Goal: Task Accomplishment & Management: Complete application form

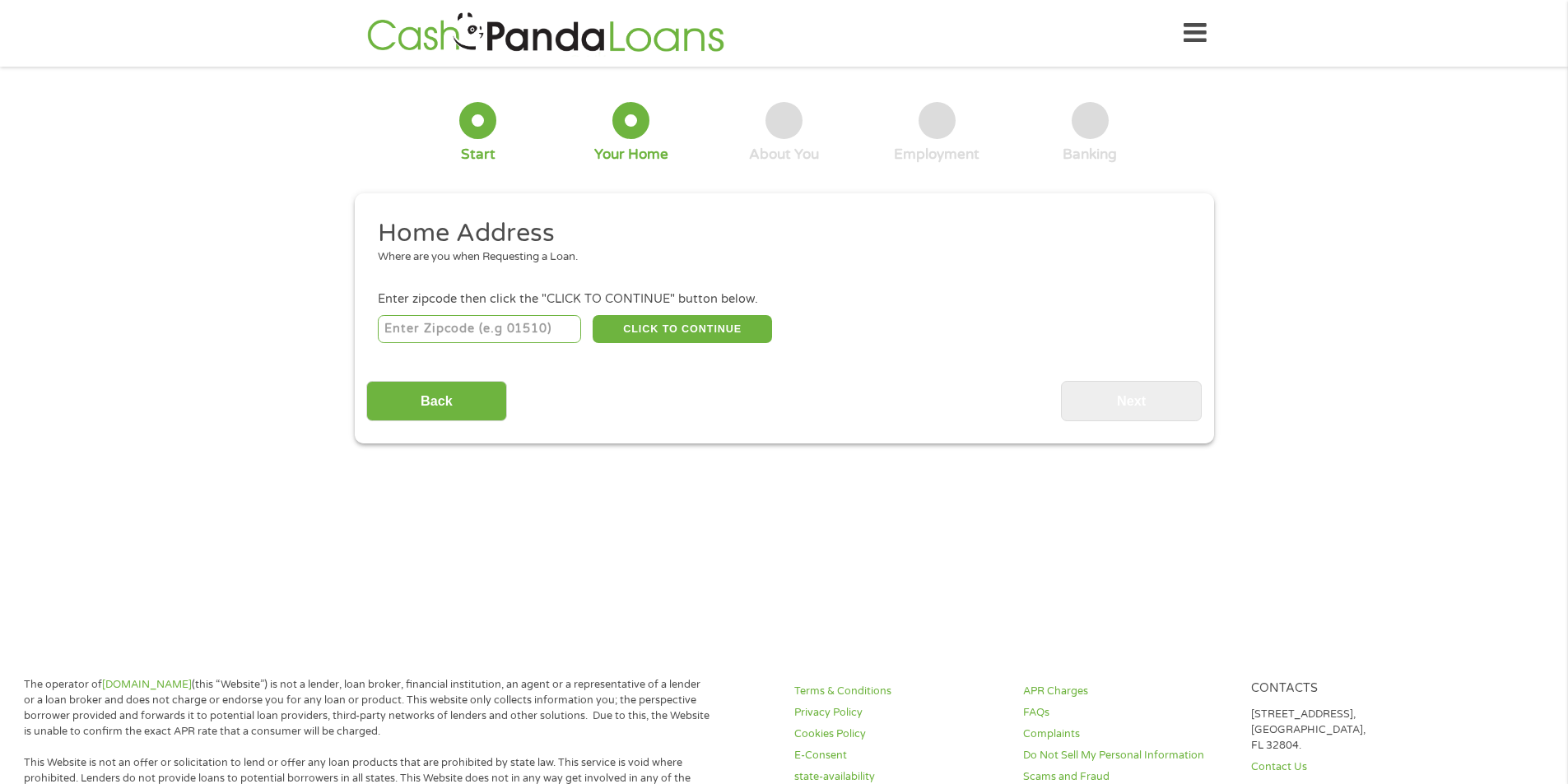
click at [473, 330] on input "number" at bounding box center [479, 329] width 203 height 28
type input "33872"
click at [636, 337] on button "CLICK TO CONTINUE" at bounding box center [682, 329] width 179 height 28
type input "33872"
type input "Sebring"
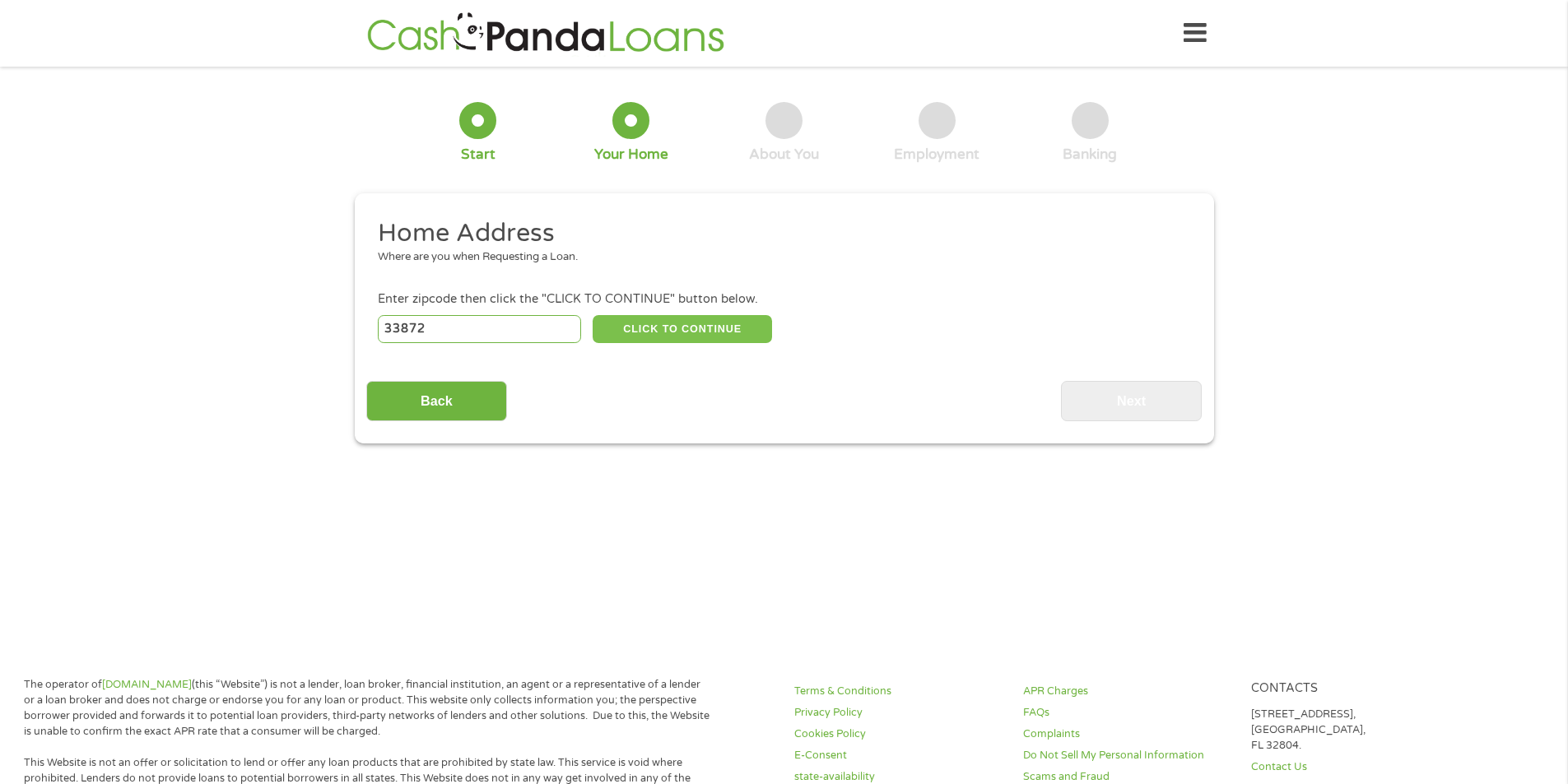
select select "[US_STATE]"
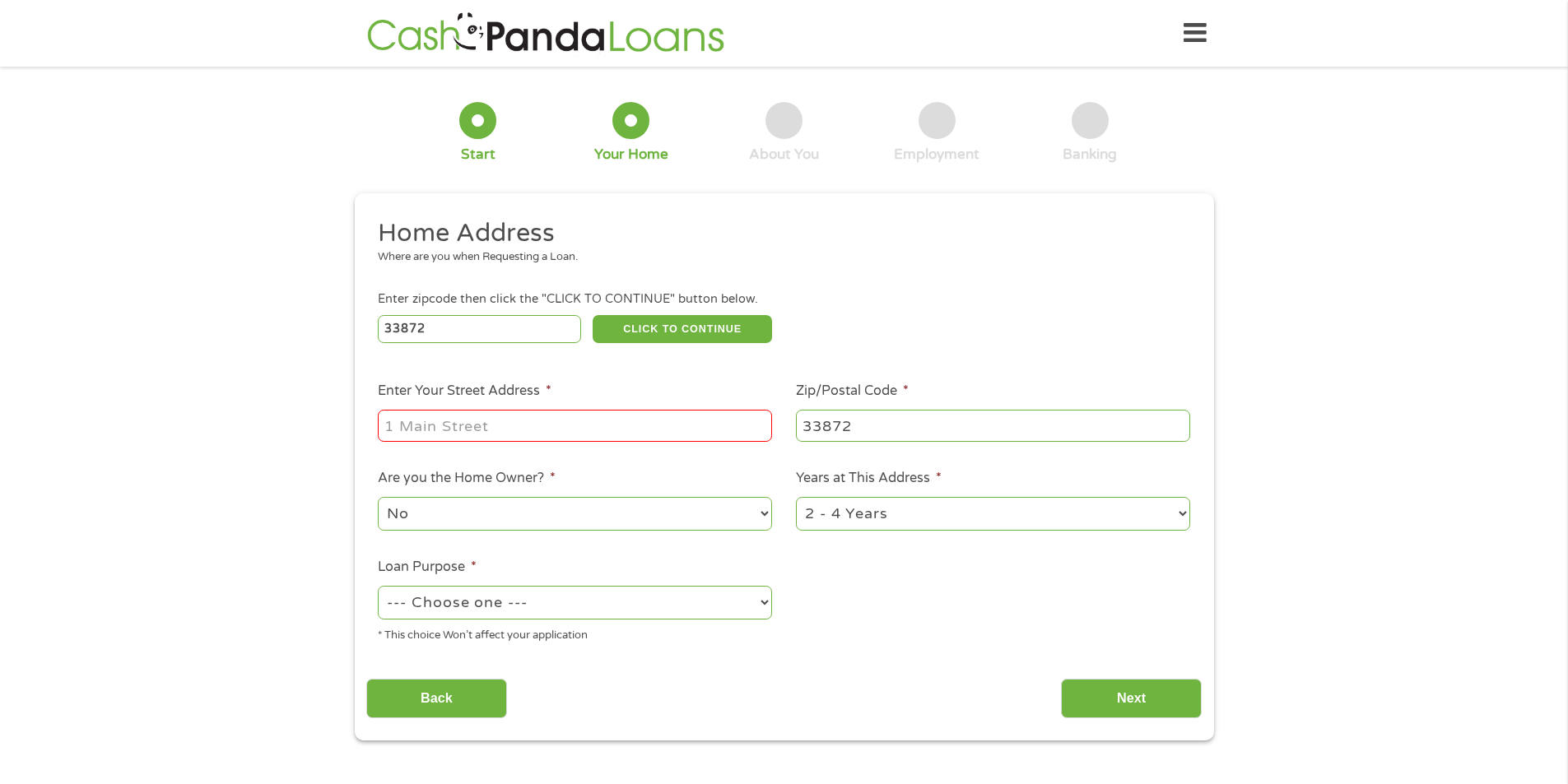
click at [515, 418] on input "Enter Your Street Address *" at bounding box center [575, 425] width 394 height 31
type input "[STREET_ADDRESS]"
drag, startPoint x: 1001, startPoint y: 514, endPoint x: 946, endPoint y: 519, distance: 55.2
click at [1000, 514] on select "1 Year or less 1 - 2 Years 2 - 4 Years Over 4 Years" at bounding box center [994, 513] width 394 height 33
select select "12months"
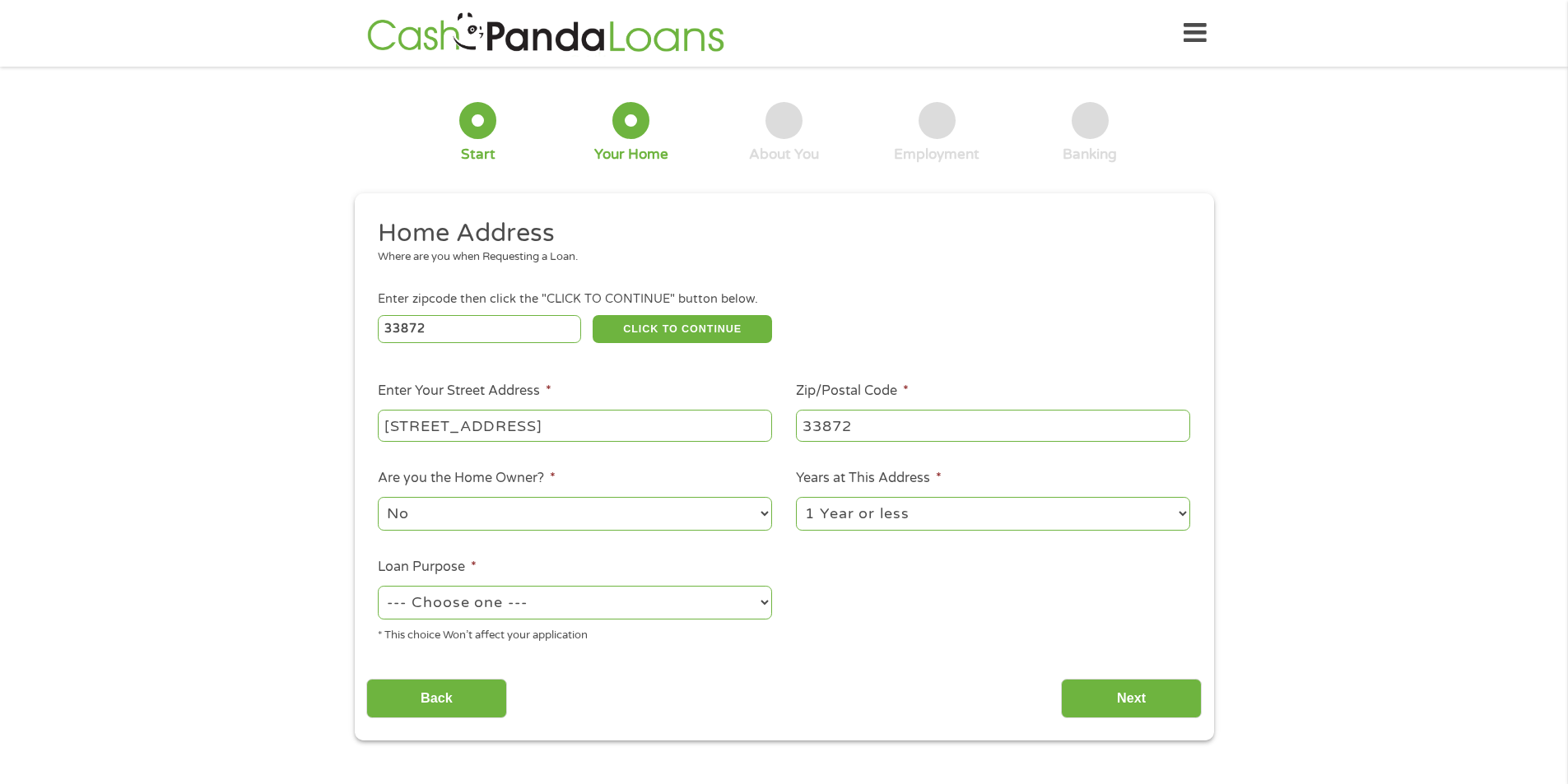
click at [796, 497] on select "1 Year or less 1 - 2 Years 2 - 4 Years Over 4 Years" at bounding box center [994, 513] width 394 height 33
click at [532, 610] on select "--- Choose one --- Pay Bills Debt Consolidation Home Improvement Major Purchase…" at bounding box center [575, 602] width 394 height 33
select select "paybills"
click at [378, 586] on select "--- Choose one --- Pay Bills Debt Consolidation Home Improvement Major Purchase…" at bounding box center [575, 602] width 394 height 33
click at [1096, 699] on input "Next" at bounding box center [1132, 698] width 141 height 40
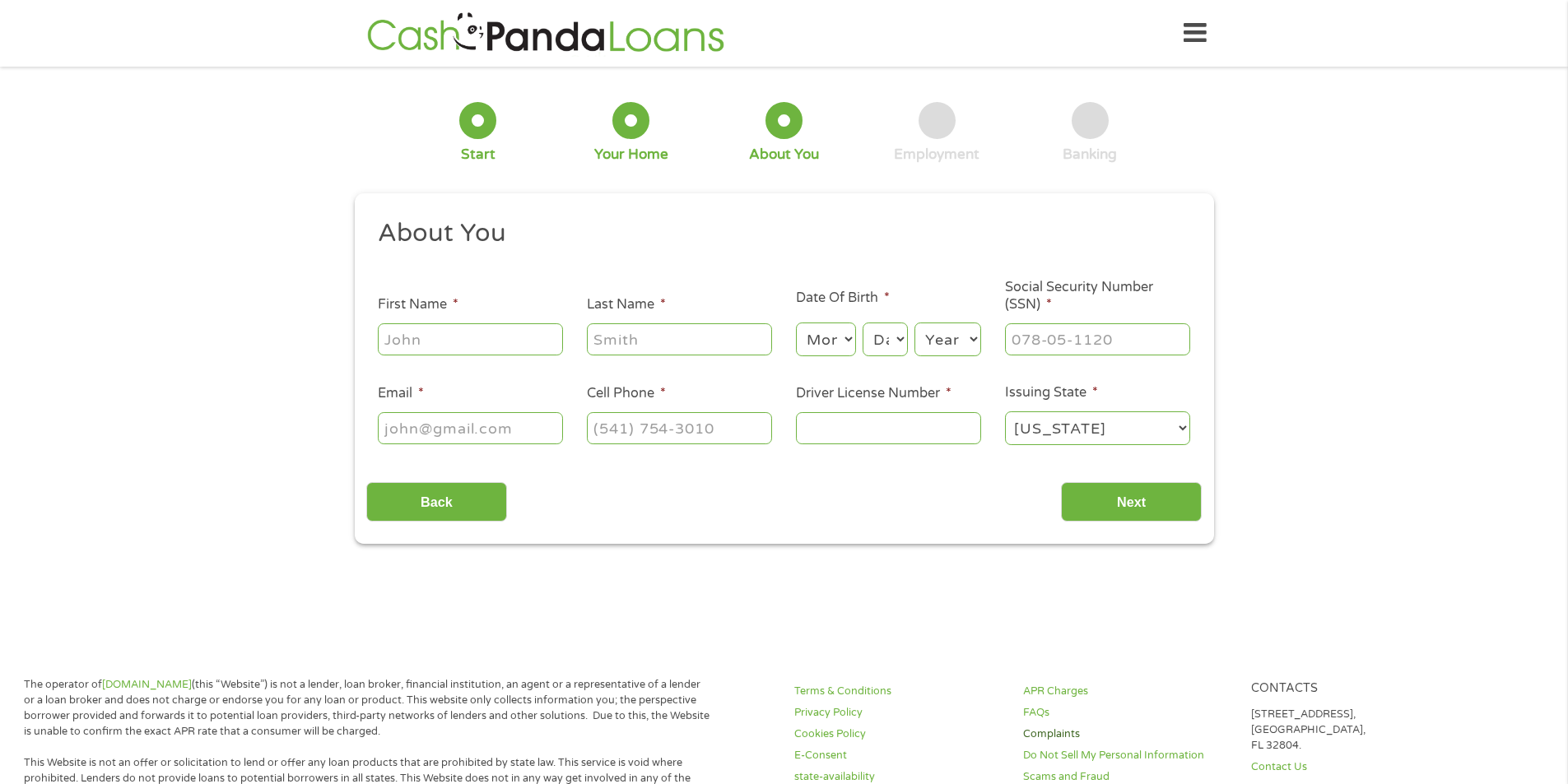
scroll to position [7, 7]
click at [423, 334] on input "First Name *" at bounding box center [471, 338] width 185 height 31
type input "Crystal"
type input "[PERSON_NAME]"
select select "6"
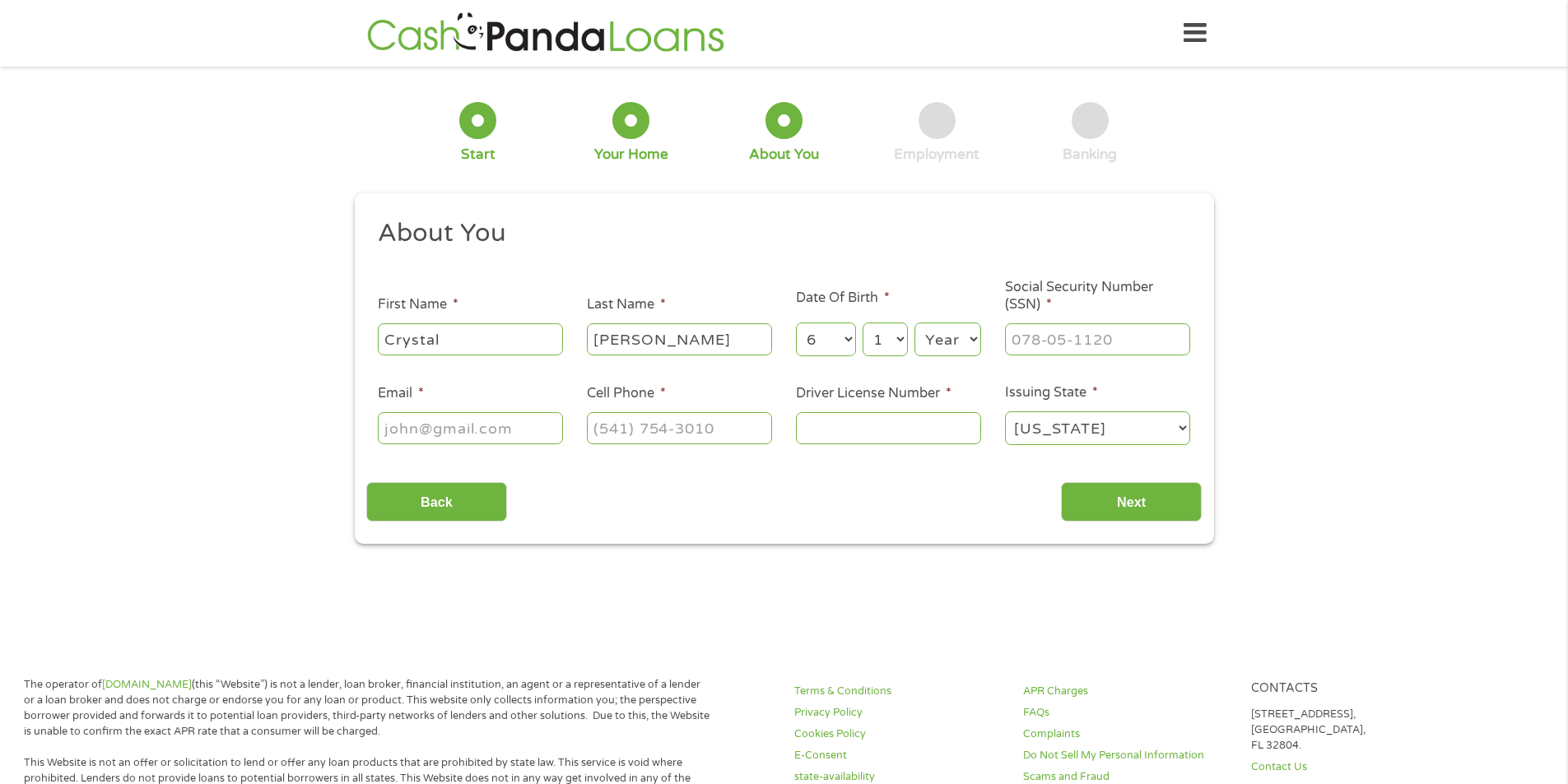
select select "10"
select select "1990"
click at [1063, 328] on input "___-__-____" at bounding box center [1097, 338] width 185 height 31
type input "593-98-2280"
click at [404, 441] on input "Email *" at bounding box center [471, 428] width 185 height 31
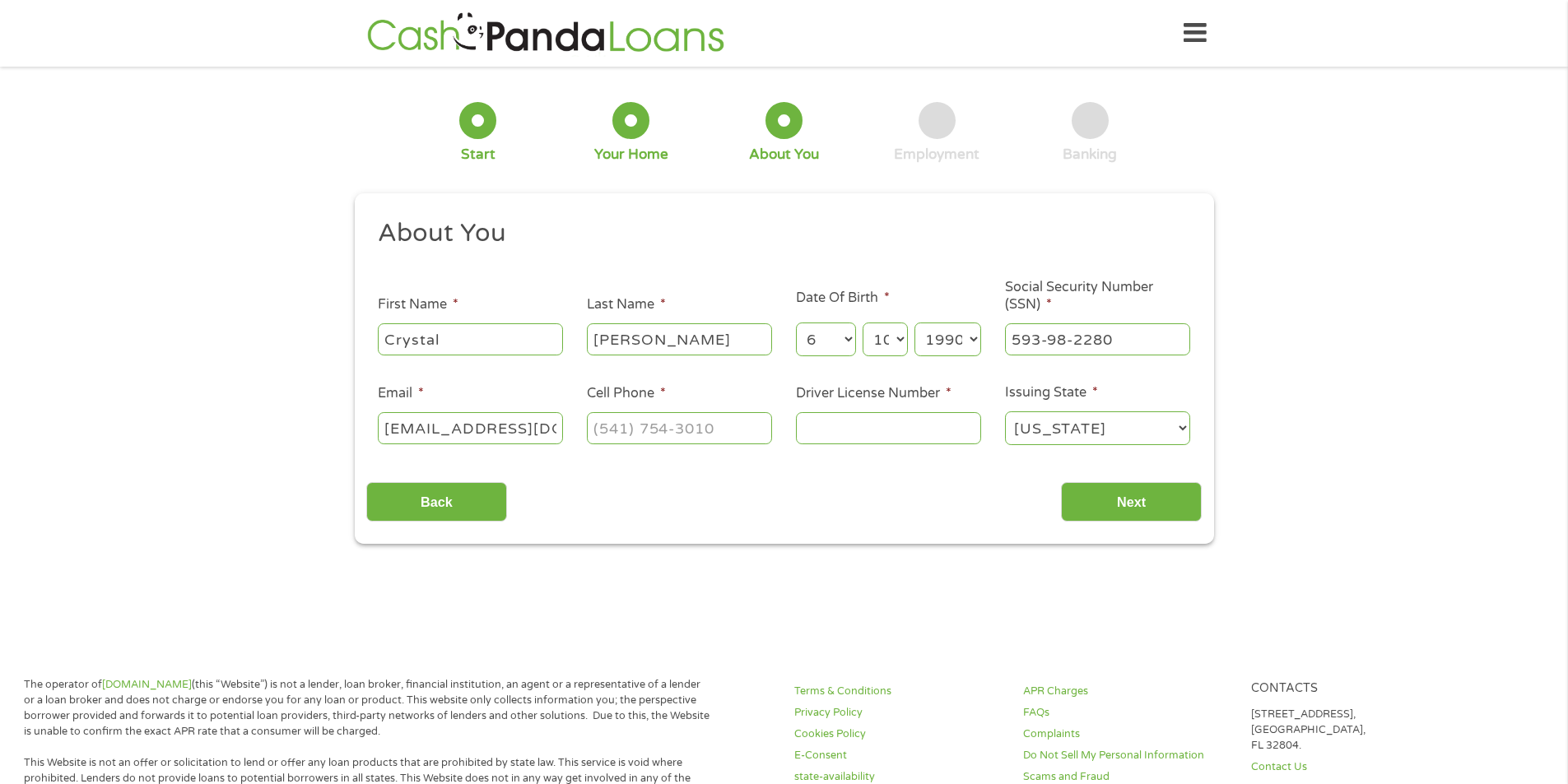
scroll to position [0, 14]
type input "[EMAIL_ADDRESS][DOMAIN_NAME]"
type input "[PHONE_NUMBER]"
type input "g224809960000"
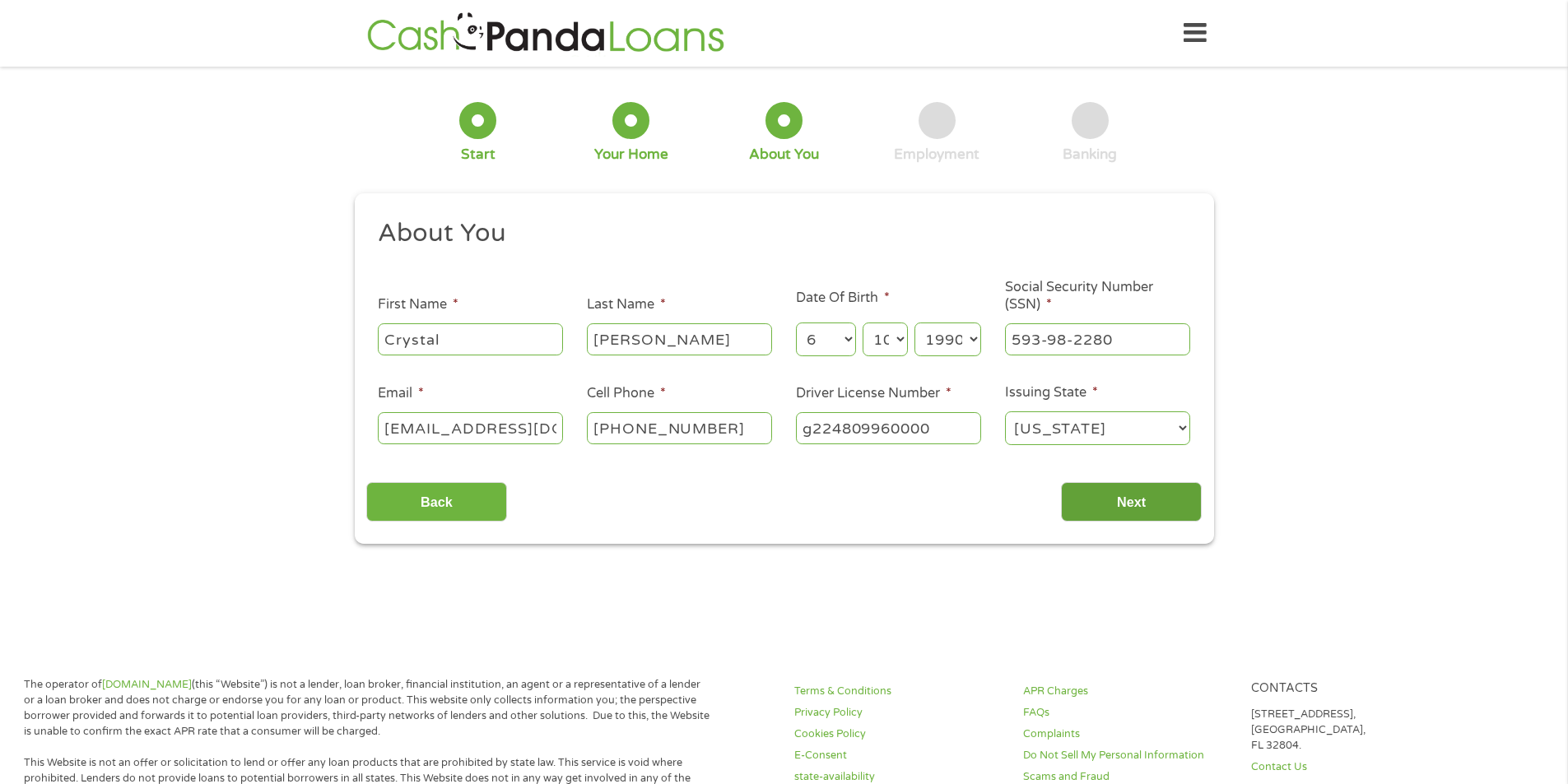
click at [1098, 492] on input "Next" at bounding box center [1132, 502] width 141 height 40
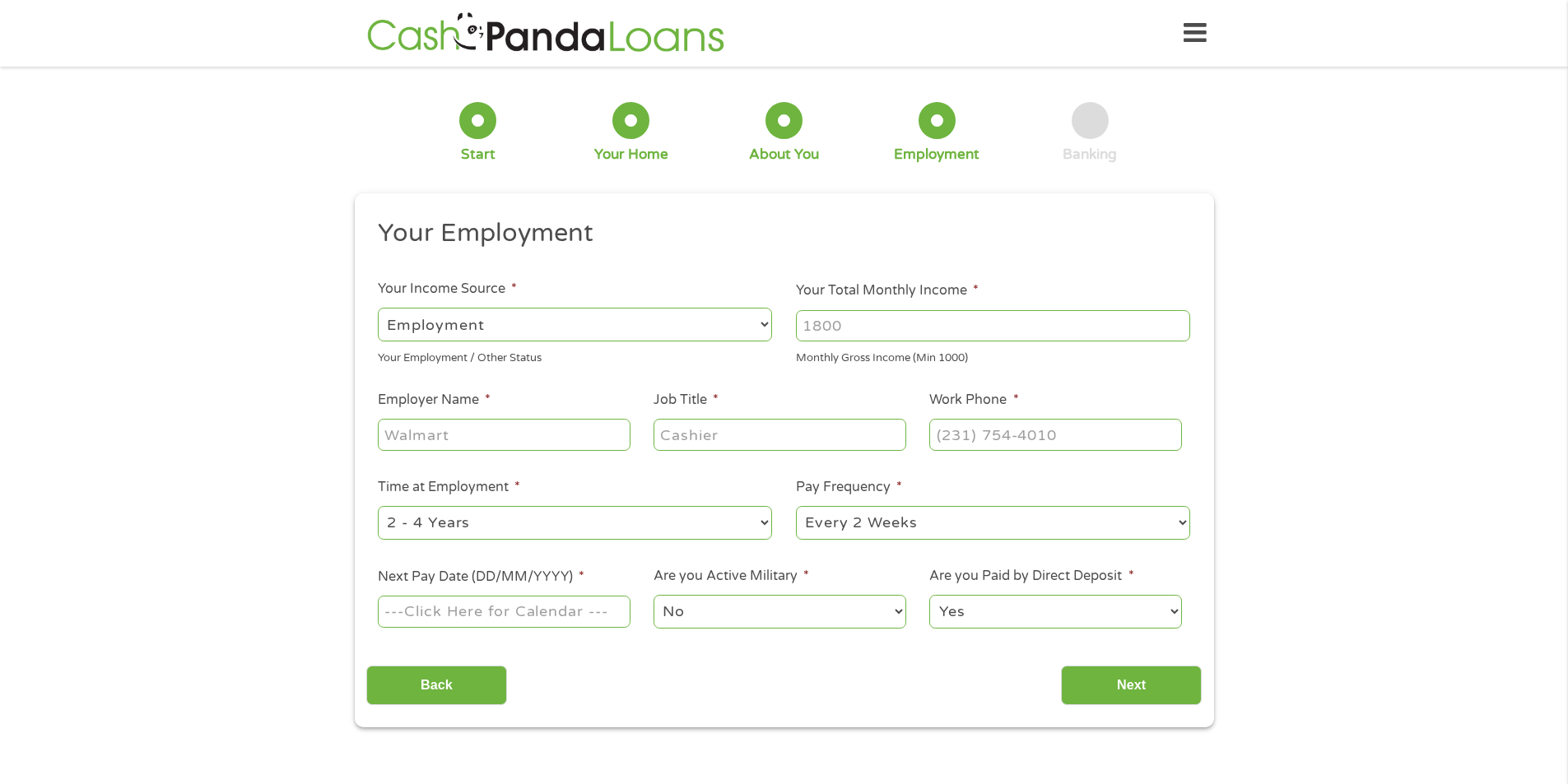
click at [874, 320] on input "Your Total Monthly Income *" at bounding box center [994, 326] width 394 height 31
type input "3000"
click at [500, 439] on input "Employer Name *" at bounding box center [504, 434] width 252 height 31
type input "[US_STATE] [MEDICAL_DATA] specialist"
type input "patient services specialist"
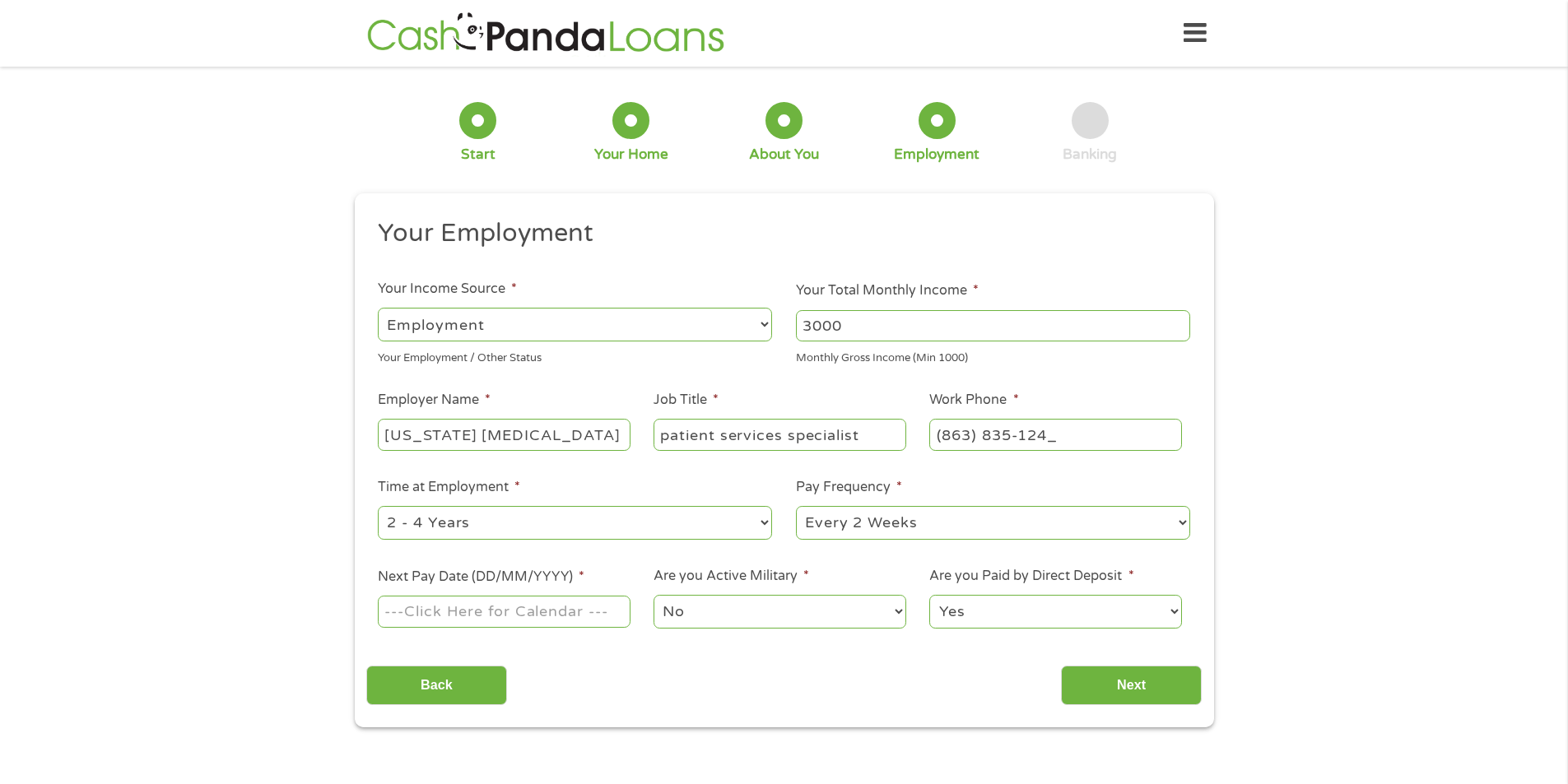
type input "[PHONE_NUMBER]"
click at [478, 519] on select "--- Choose one --- 1 Year or less 1 - 2 Years 2 - 4 Years Over 4 Years" at bounding box center [575, 523] width 394 height 33
select select "12months"
click at [378, 506] on select "--- Choose one --- 1 Year or less 1 - 2 Years 2 - 4 Years Over 4 Years" at bounding box center [575, 523] width 394 height 33
click at [435, 613] on input "Next Pay Date (DD/MM/YYYY) *" at bounding box center [504, 611] width 252 height 31
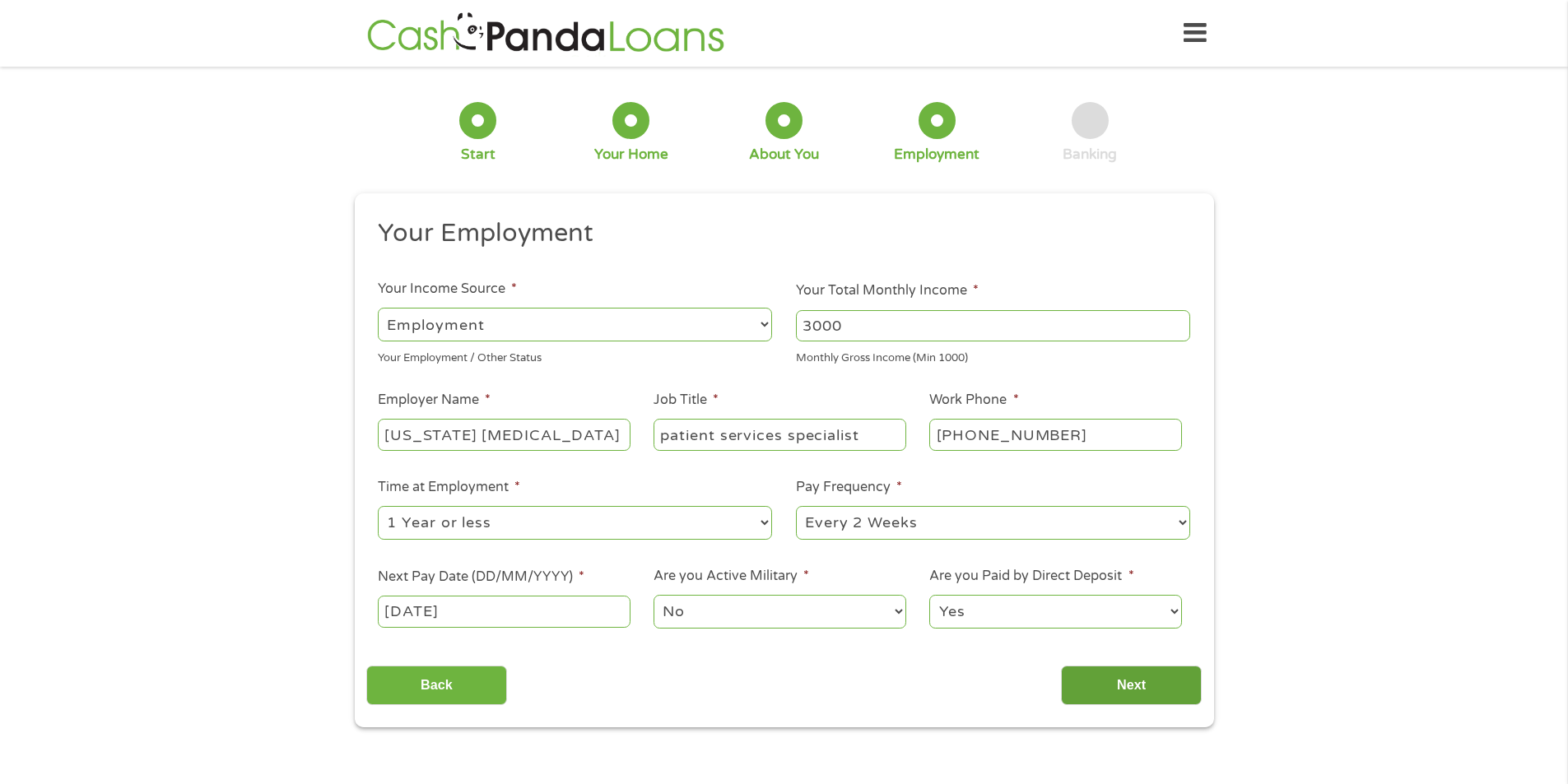
type input "[DATE]"
click at [1128, 692] on input "Next" at bounding box center [1132, 685] width 141 height 40
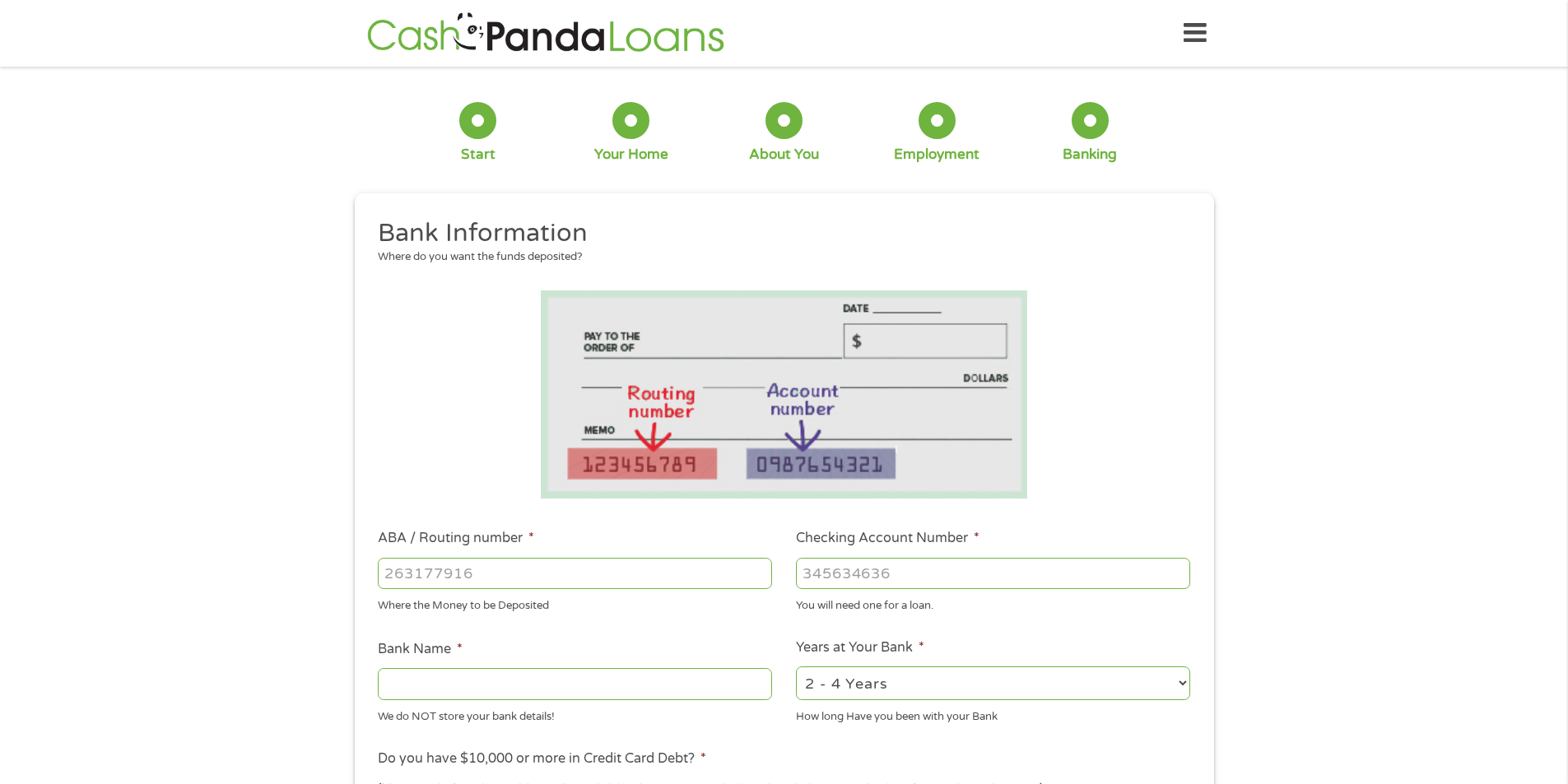
click at [454, 574] on input "ABA / Routing number *" at bounding box center [575, 573] width 394 height 31
type input "263191387"
type input "BRANCH BANKING AND TRUST CO"
type input "263191387"
click at [842, 570] on input "Checking Account Number *" at bounding box center [994, 573] width 394 height 31
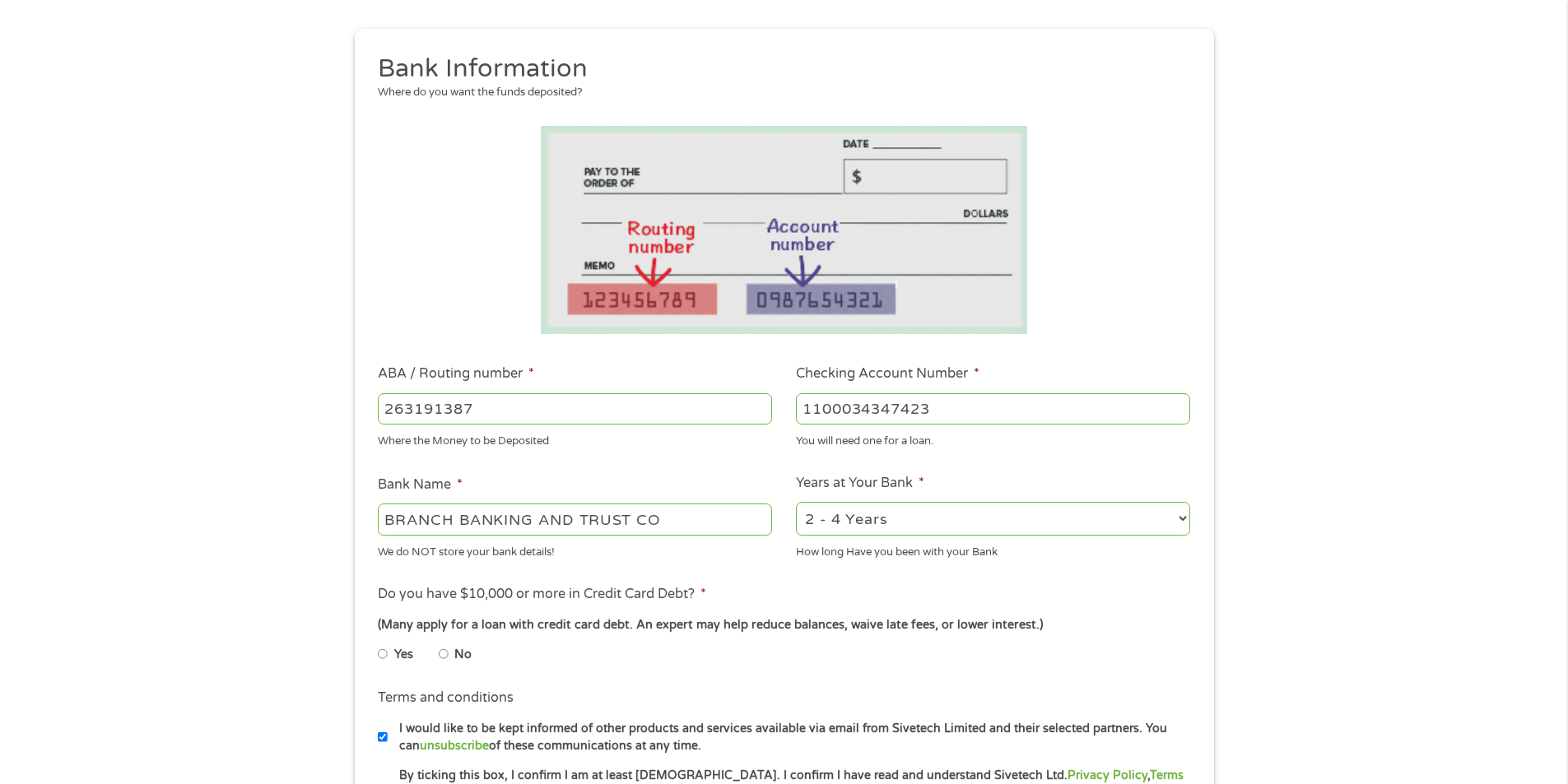
scroll to position [247, 0]
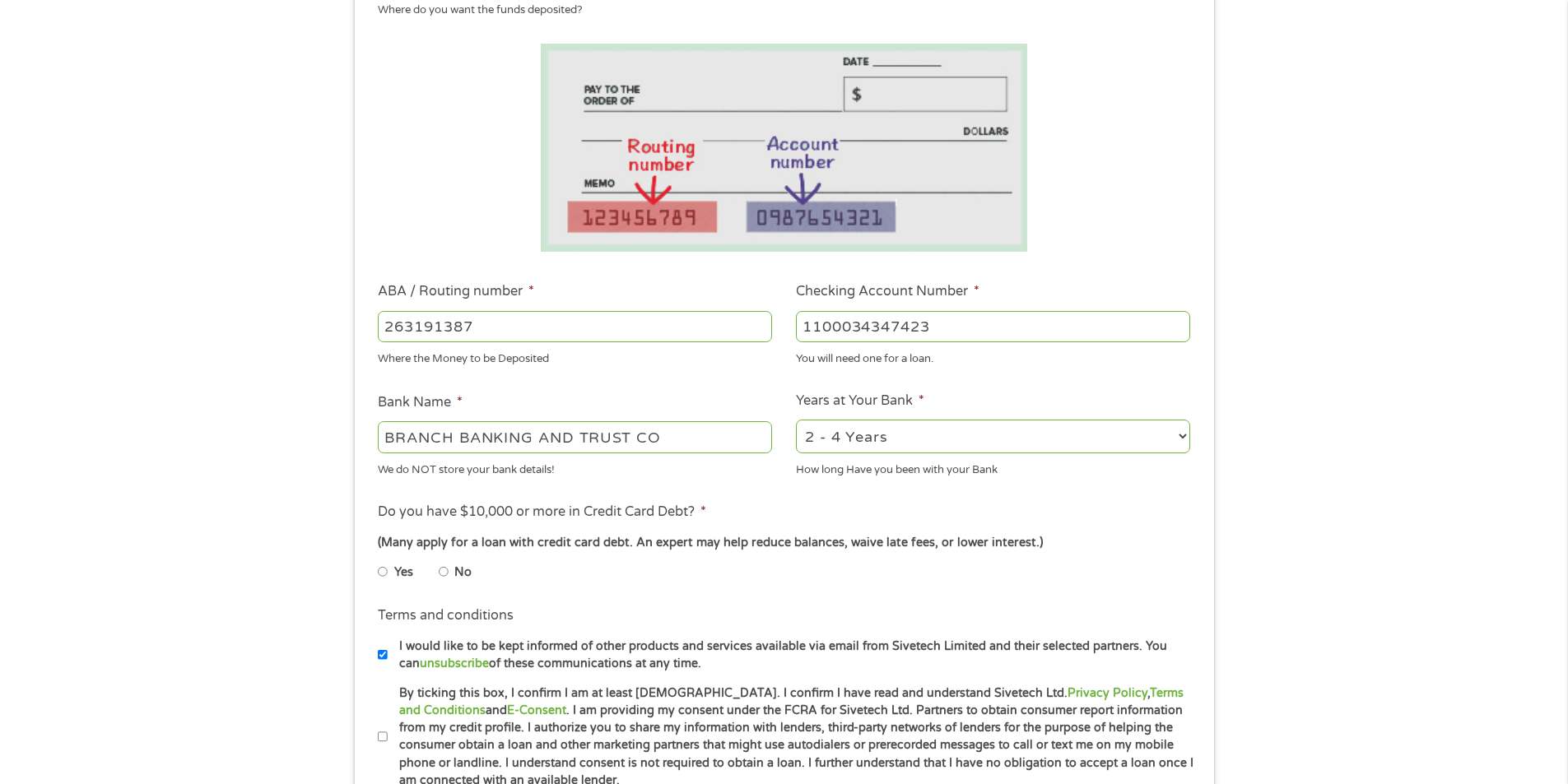
type input "1100034347423"
click at [444, 575] on input "No" at bounding box center [444, 572] width 10 height 27
radio input "true"
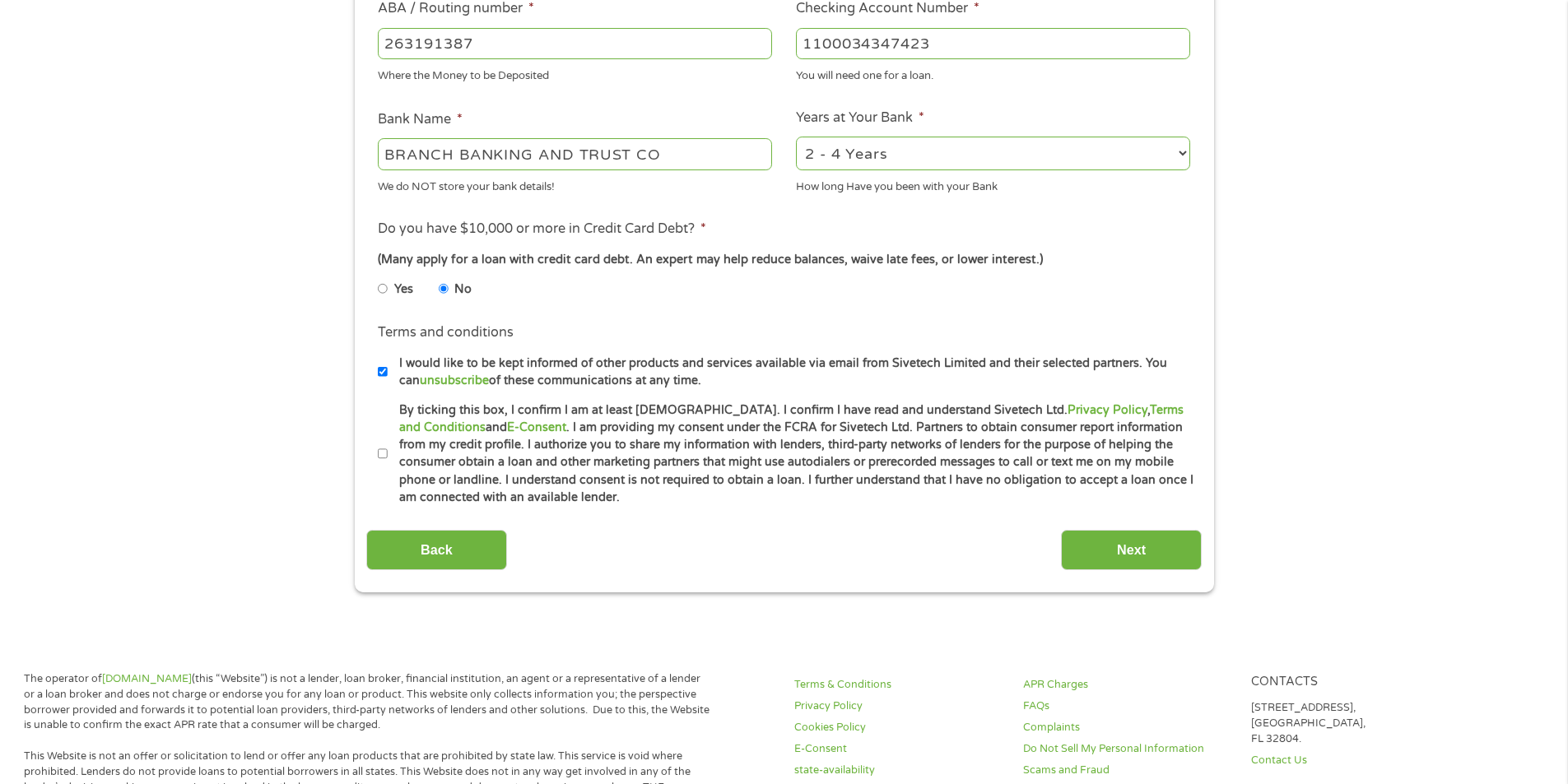
scroll to position [576, 0]
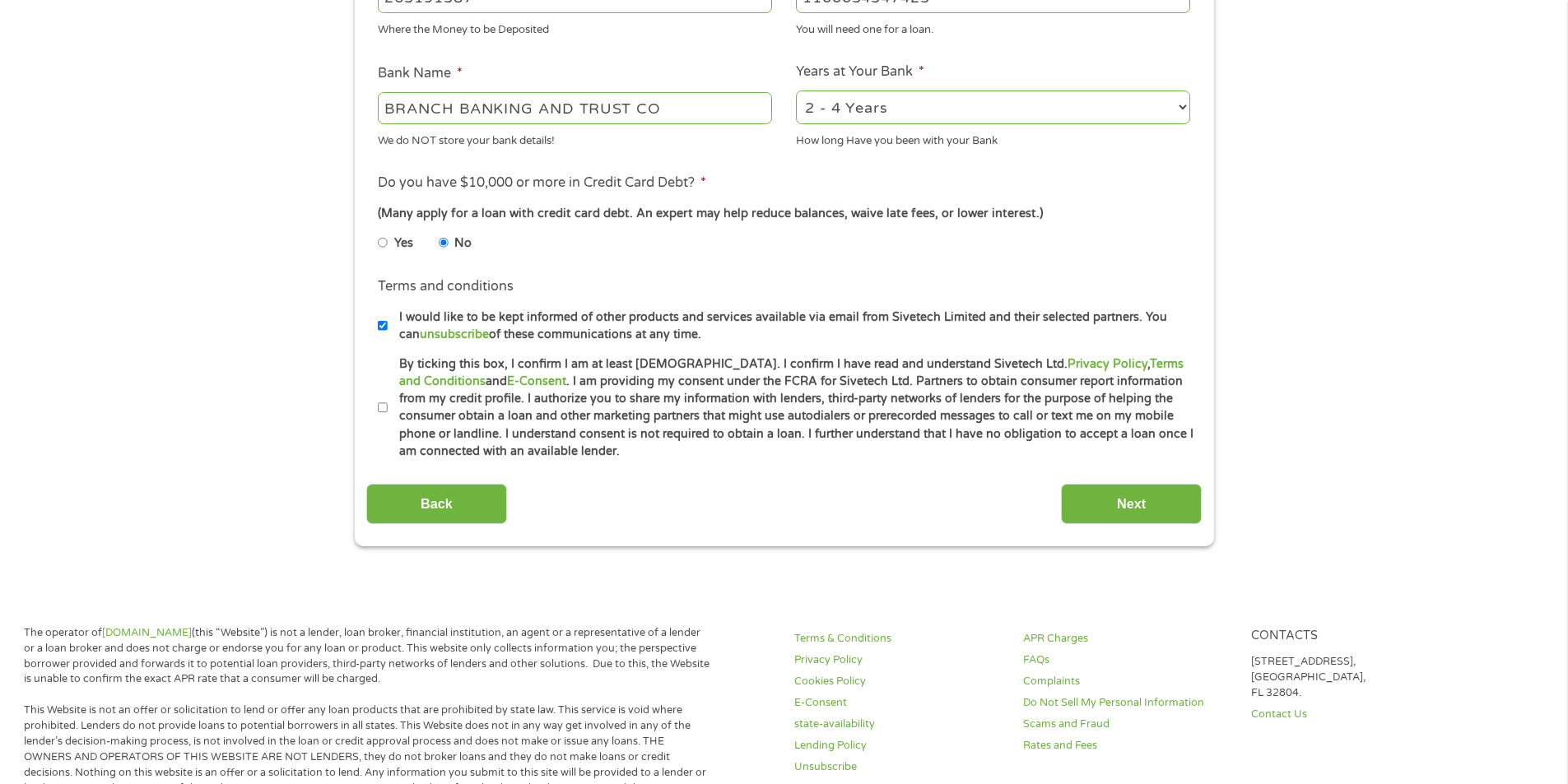
click at [379, 410] on input "By ticking this box, I confirm I am at least [DEMOGRAPHIC_DATA]. I confirm I ha…" at bounding box center [383, 408] width 10 height 27
checkbox input "true"
click at [1078, 508] on input "Next" at bounding box center [1132, 504] width 141 height 40
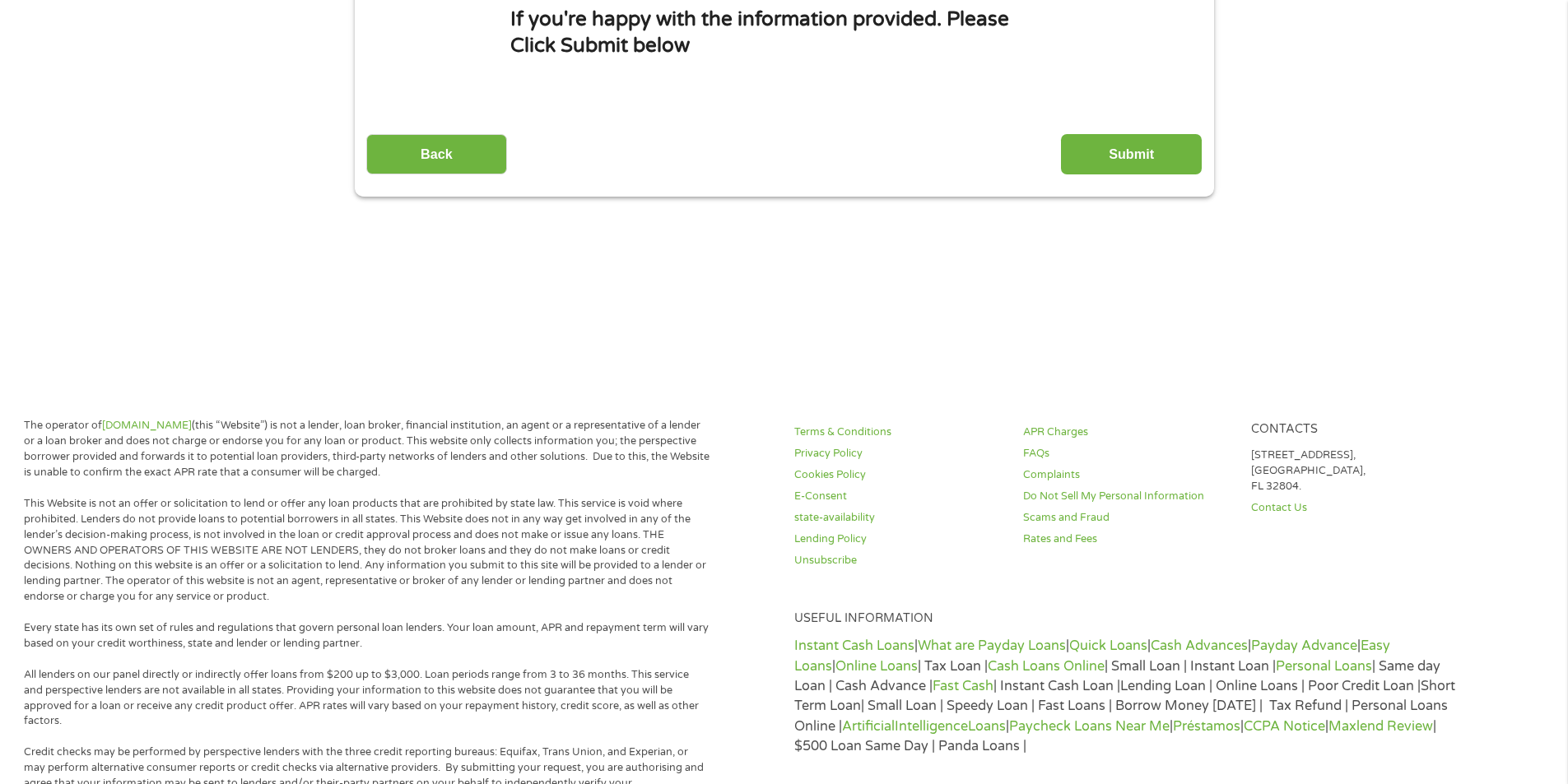
scroll to position [0, 0]
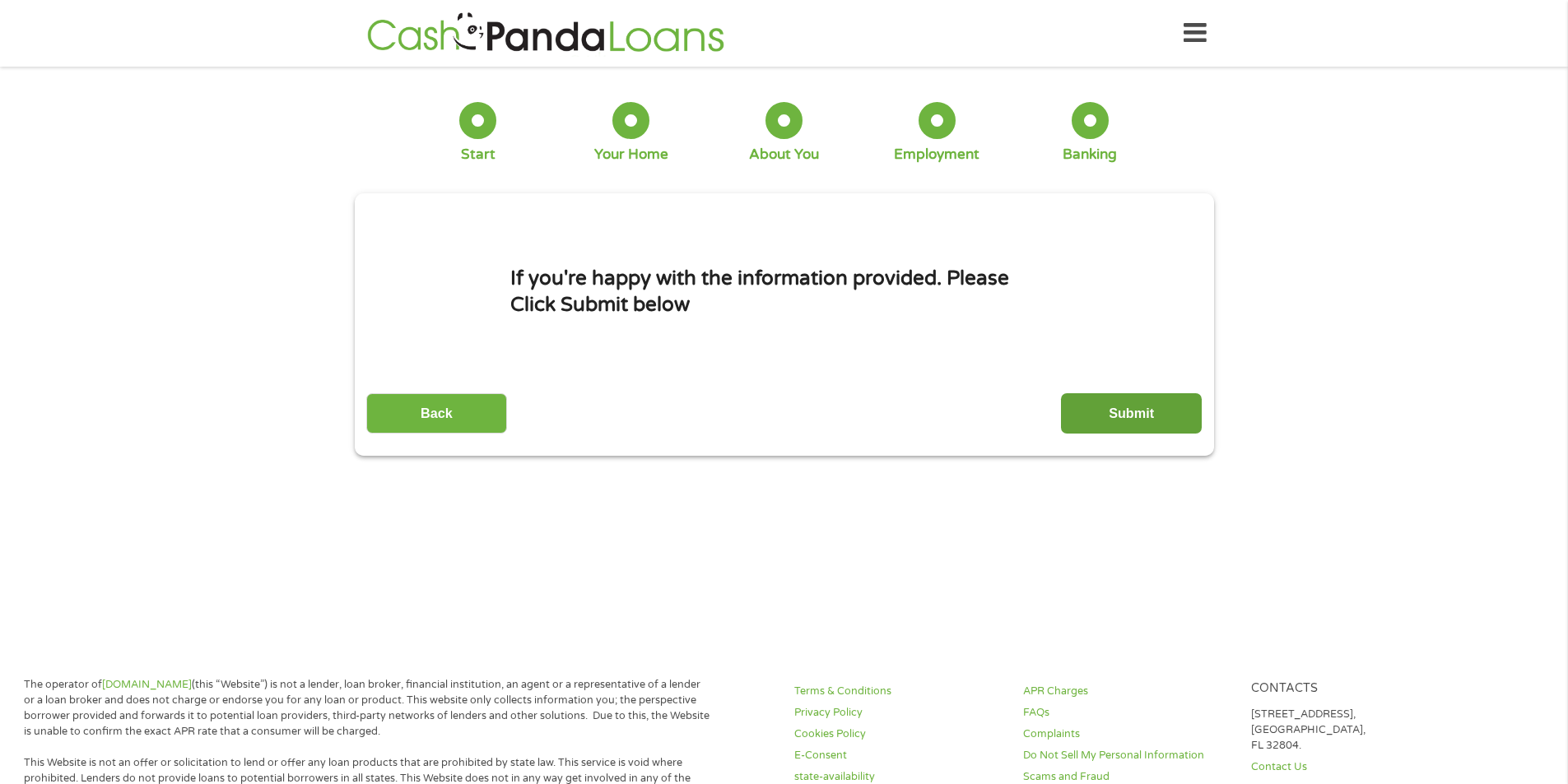
click at [1146, 398] on input "Submit" at bounding box center [1132, 413] width 141 height 40
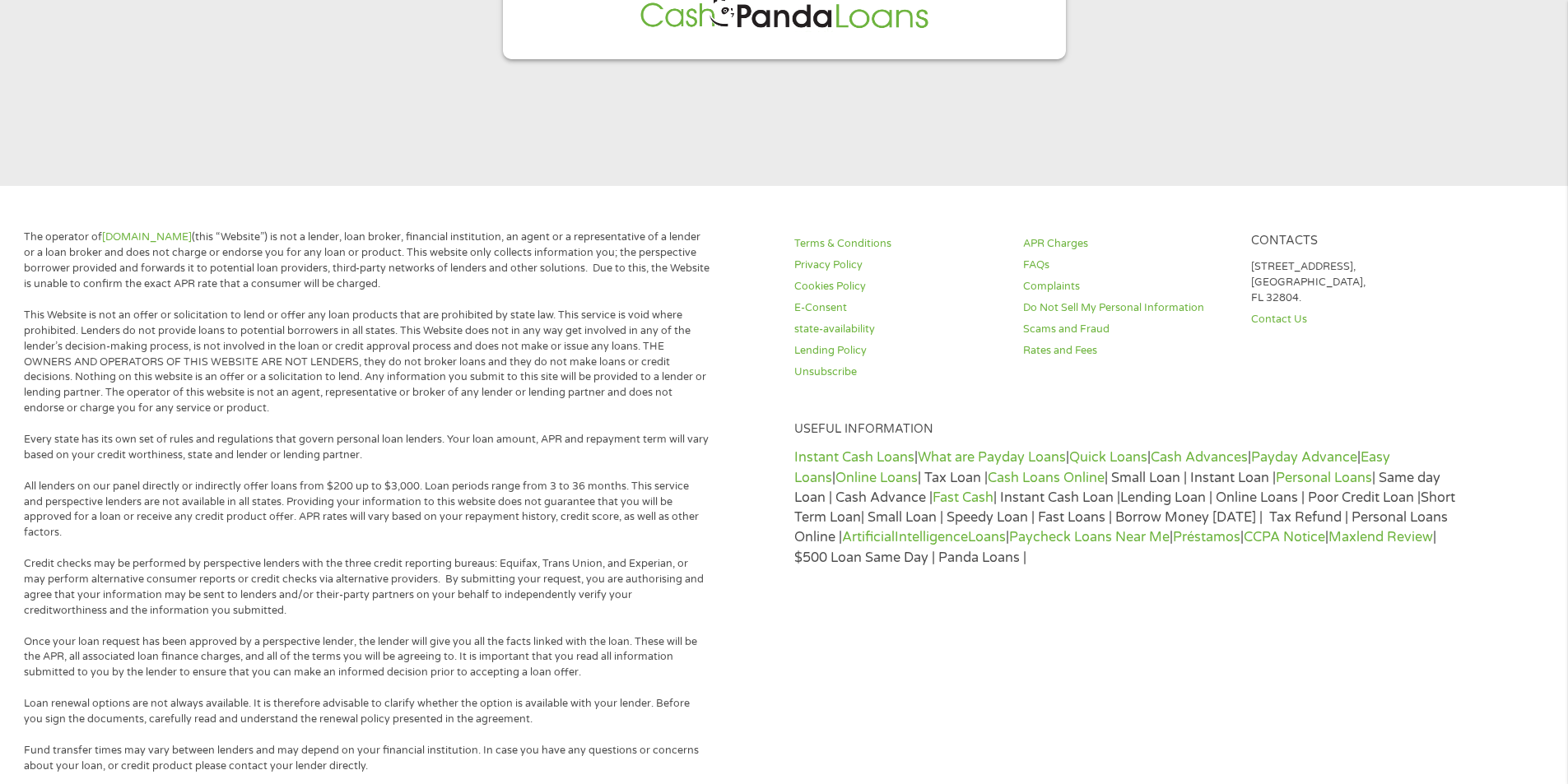
scroll to position [576, 0]
